Goal: Check status

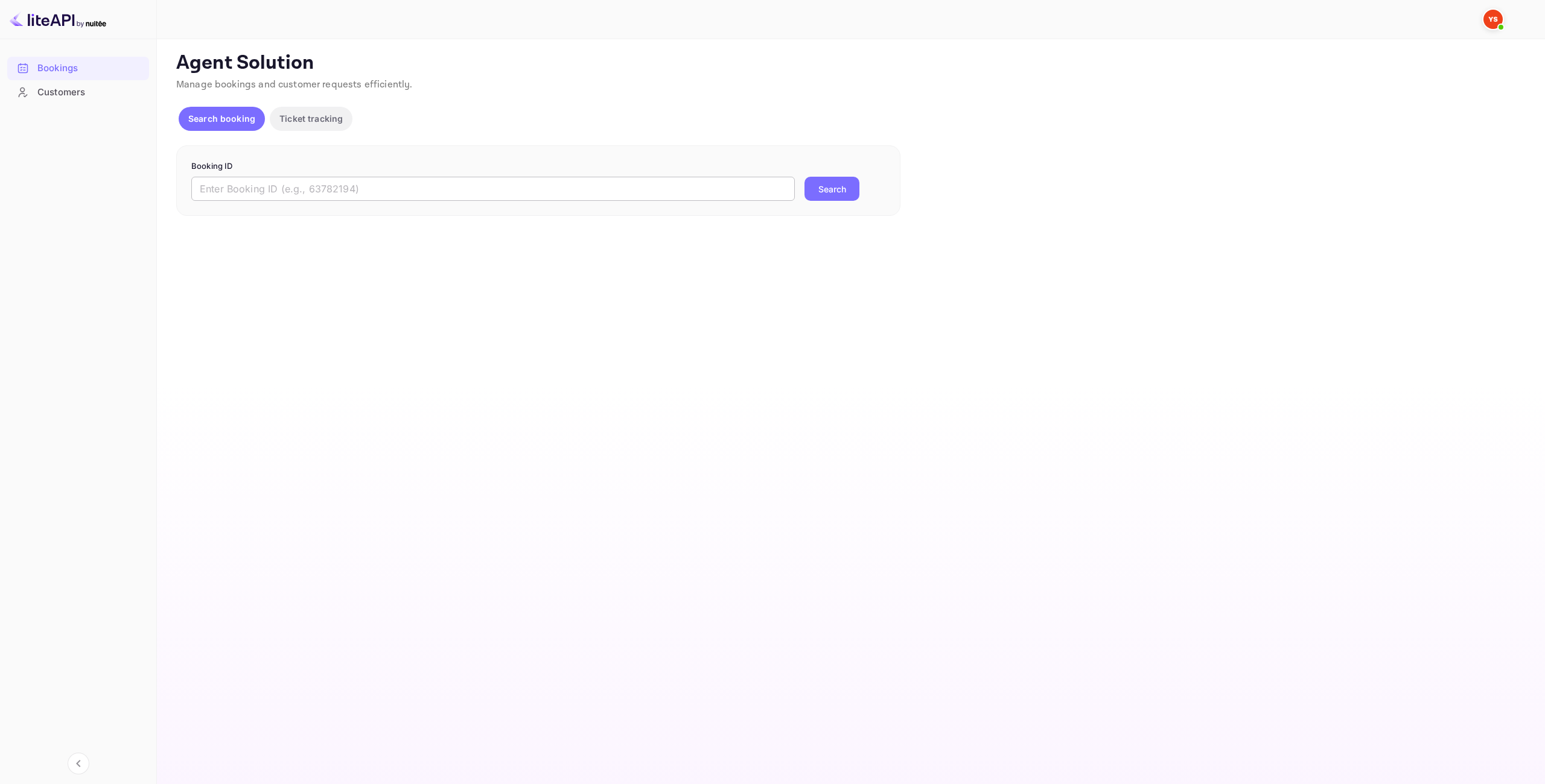
click at [328, 192] on input "text" at bounding box center [493, 188] width 604 height 24
paste input "9676978"
type input "9676978"
click at [814, 188] on button "Search" at bounding box center [832, 188] width 55 height 24
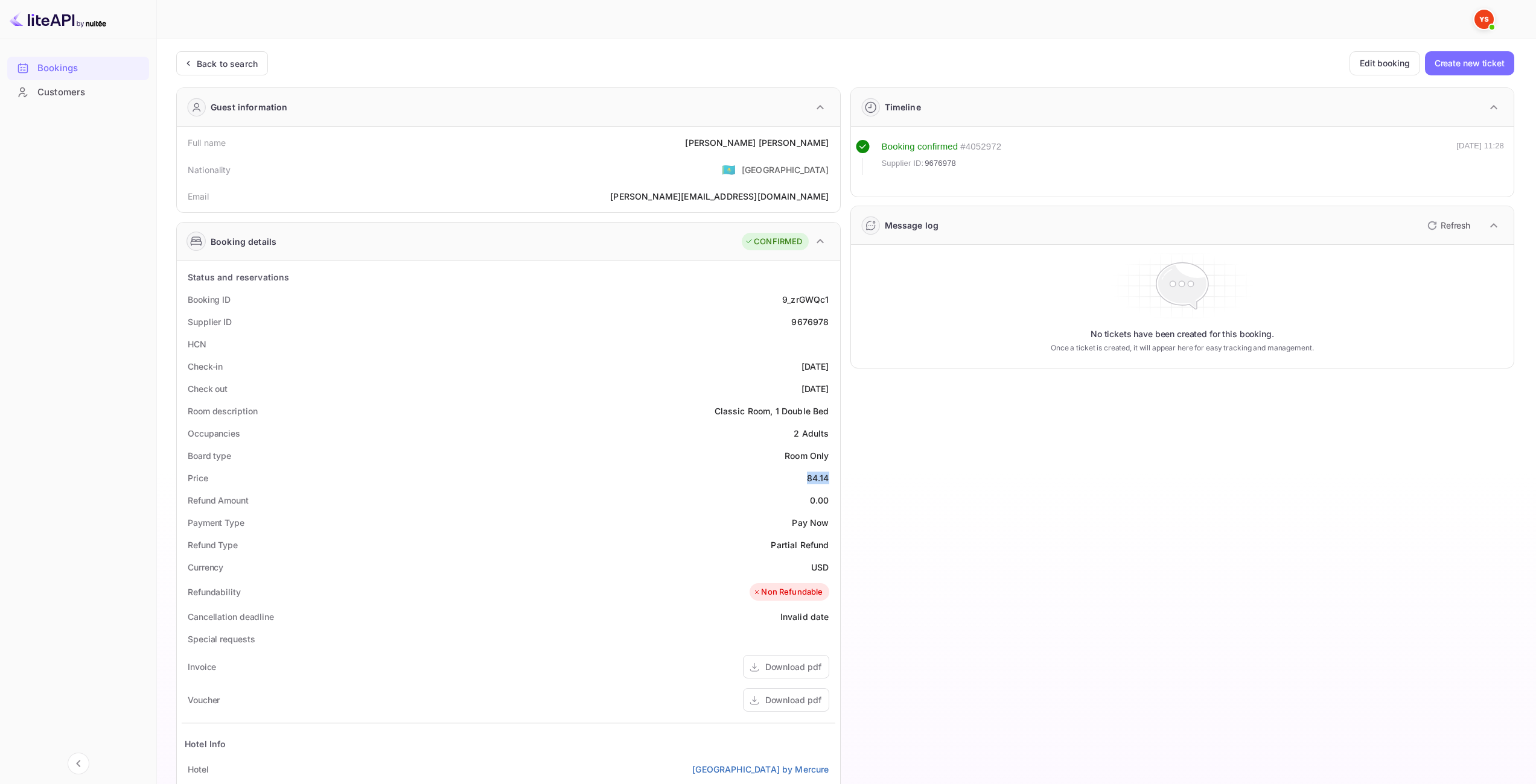
drag, startPoint x: 804, startPoint y: 474, endPoint x: 830, endPoint y: 479, distance: 26.5
click at [830, 479] on div "Price 84.14" at bounding box center [508, 478] width 653 height 22
copy div "84.14"
drag, startPoint x: 814, startPoint y: 561, endPoint x: 828, endPoint y: 562, distance: 14.0
click at [828, 562] on div "USD" at bounding box center [820, 567] width 18 height 12
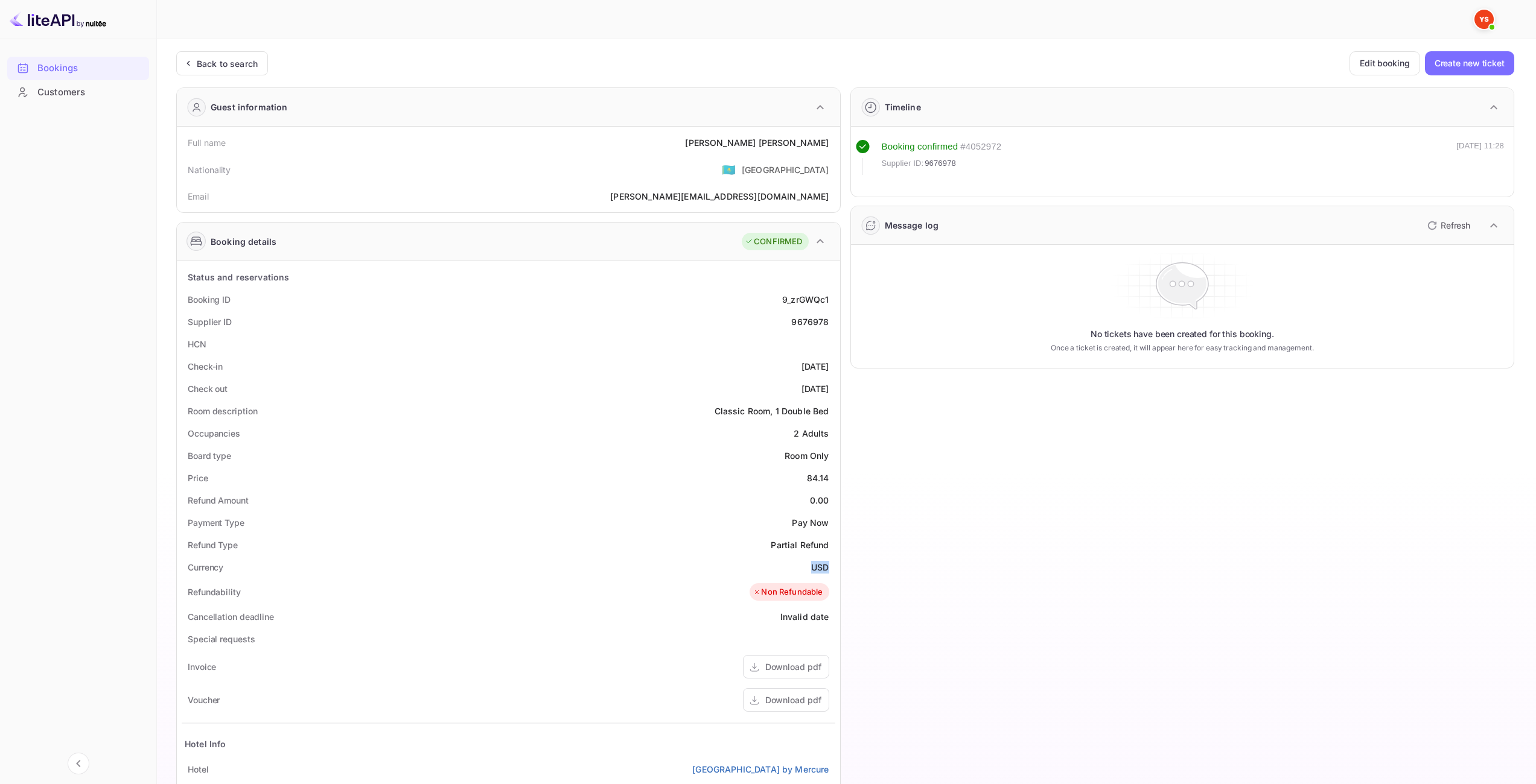
copy div "USD"
